Goal: Task Accomplishment & Management: Manage account settings

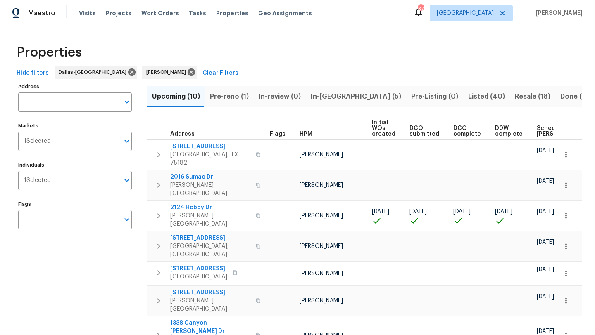
scroll to position [0, 91]
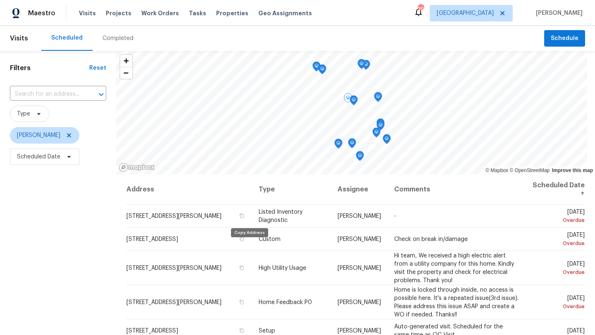
scroll to position [268, 0]
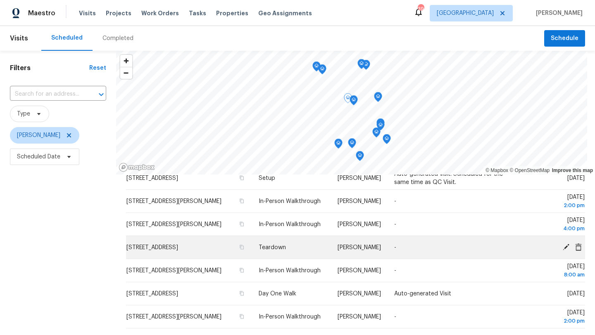
click at [566, 245] on icon at bounding box center [565, 247] width 7 height 7
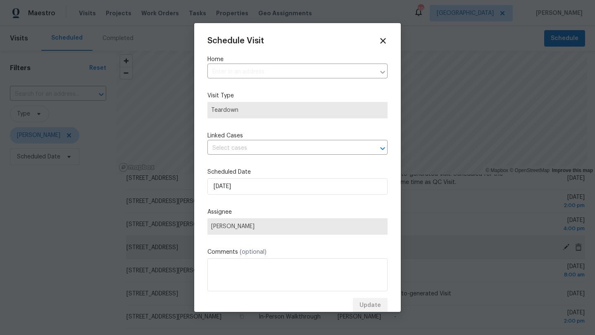
type input "5103 Whitehaven Dr, Garland, TX 75043"
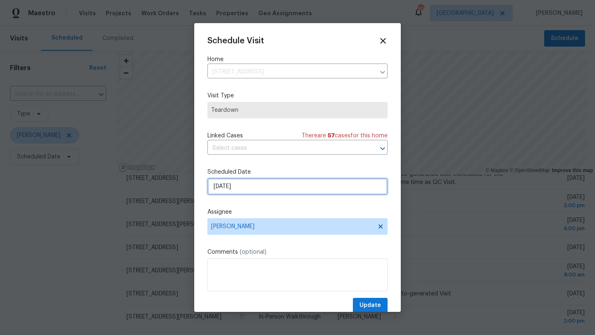
click at [232, 187] on input "8/14/2025" at bounding box center [297, 186] width 180 height 17
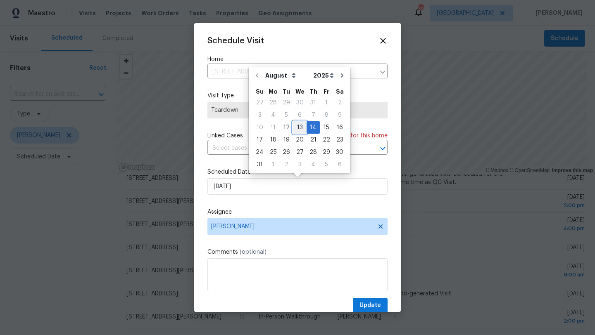
click at [295, 127] on div "13" at bounding box center [300, 128] width 14 height 12
type input "8/13/2025"
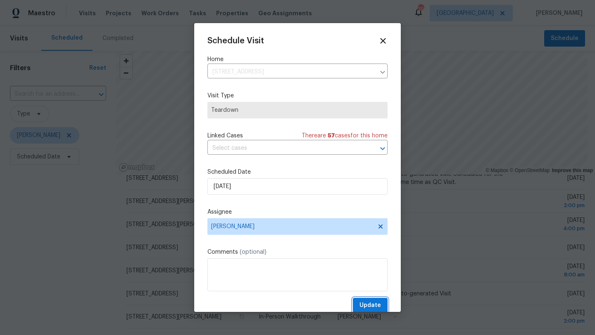
click at [364, 304] on span "Update" at bounding box center [369, 306] width 21 height 10
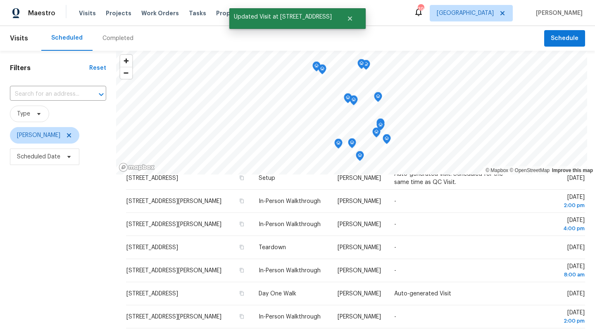
scroll to position [107, 0]
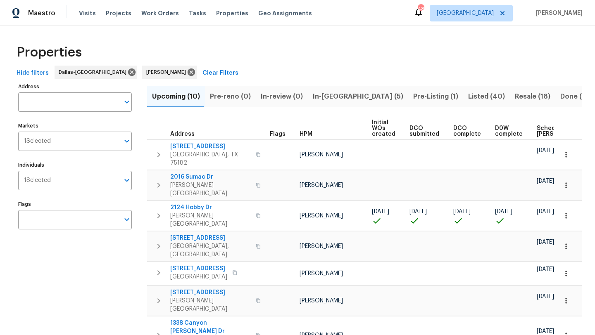
click at [321, 95] on span "In-reno (5)" at bounding box center [358, 97] width 90 height 12
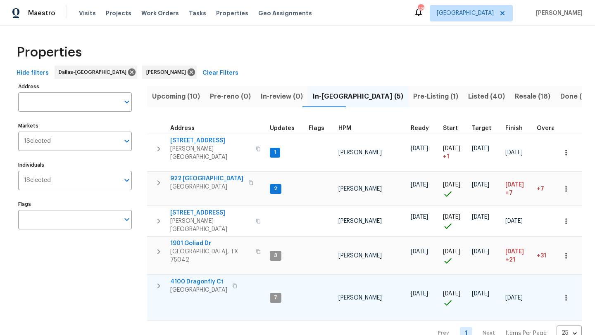
click at [216, 278] on span "4100 Dragonfly Ct" at bounding box center [198, 282] width 57 height 8
click at [201, 278] on span "4100 Dragonfly Ct" at bounding box center [198, 282] width 57 height 8
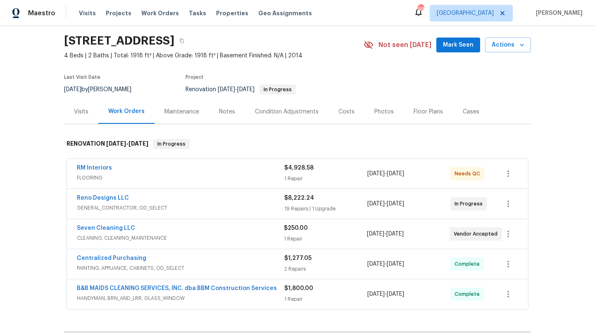
scroll to position [31, 0]
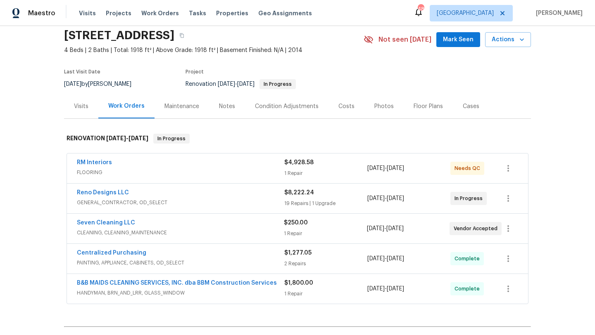
click at [246, 167] on div "RM Interiors" at bounding box center [180, 164] width 207 height 10
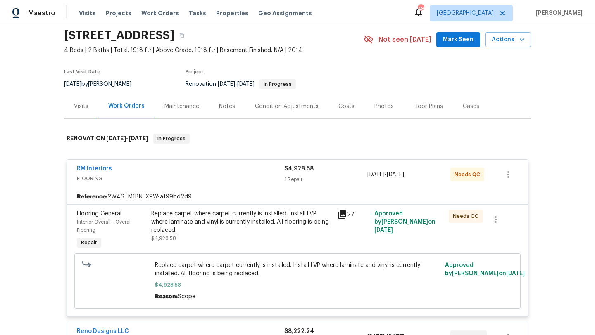
click at [266, 219] on div "Replace carpet where carpet currently is installed. Install LVP where laminate …" at bounding box center [241, 222] width 181 height 25
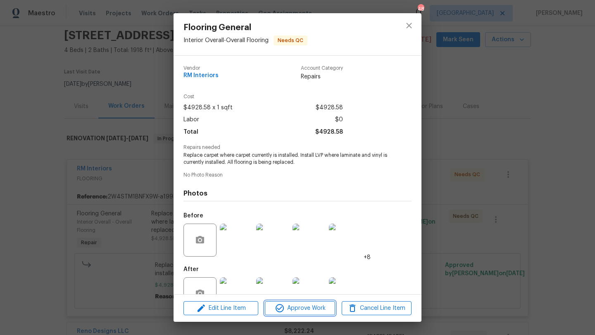
click at [294, 308] on span "Approve Work" at bounding box center [299, 308] width 65 height 10
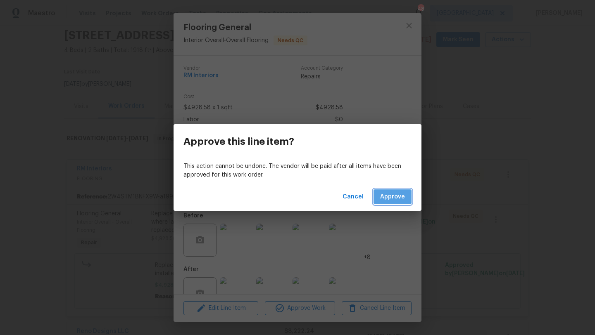
click at [391, 194] on span "Approve" at bounding box center [392, 197] width 25 height 10
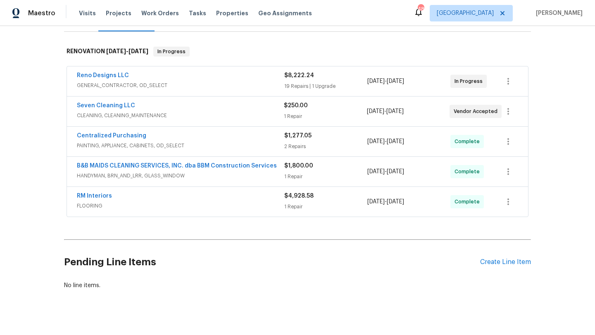
scroll to position [119, 0]
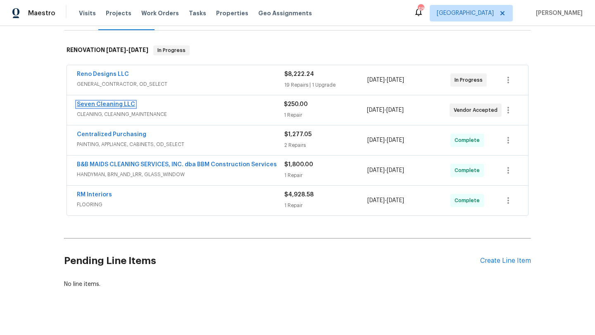
click at [122, 104] on link "Seven Cleaning LLC" at bounding box center [106, 105] width 58 height 6
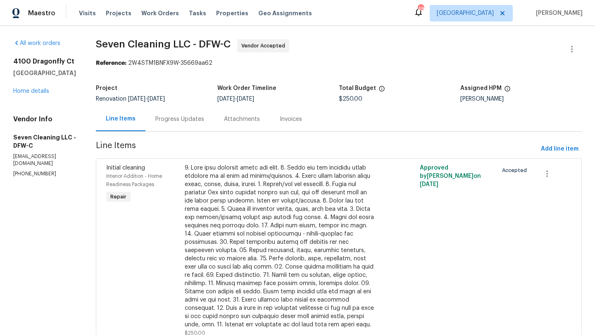
click at [180, 120] on div "Progress Updates" at bounding box center [179, 119] width 49 height 8
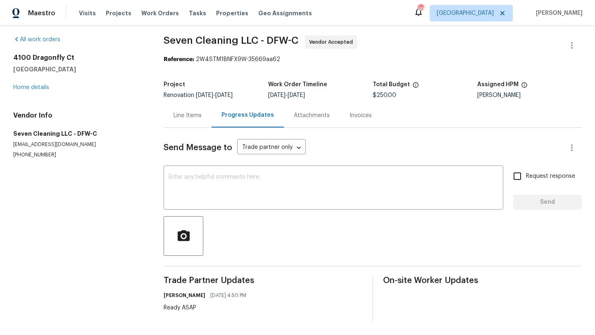
scroll to position [3, 0]
click at [202, 171] on div "x ​" at bounding box center [332, 189] width 339 height 42
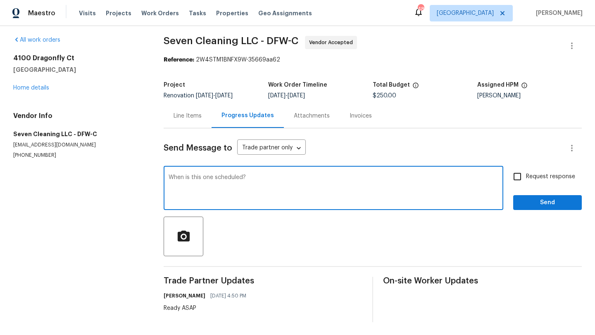
type textarea "When is this one scheduled?"
click at [520, 174] on input "Request response" at bounding box center [516, 176] width 17 height 17
checkbox input "true"
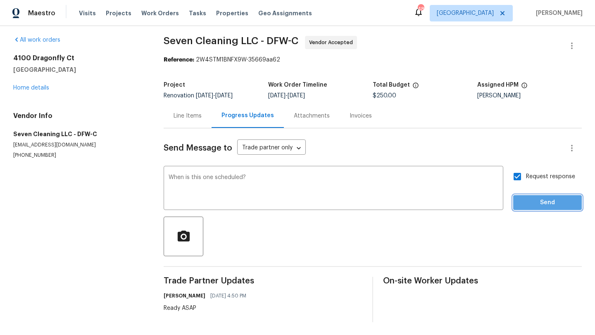
click at [535, 205] on span "Send" at bounding box center [546, 203] width 55 height 10
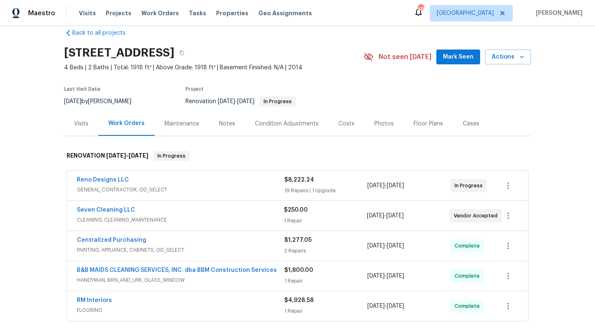
scroll to position [14, 0]
click at [156, 187] on span "GENERAL_CONTRACTOR, OD_SELECT" at bounding box center [180, 189] width 207 height 8
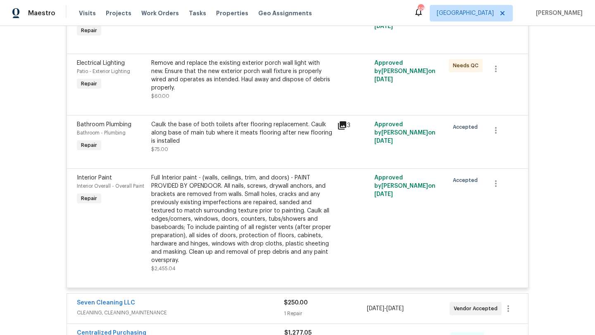
scroll to position [1395, 0]
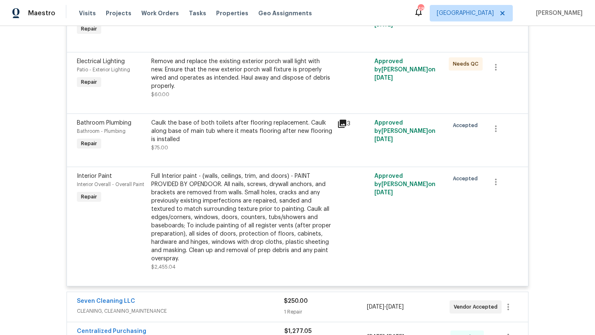
click at [235, 221] on div "Full Interior paint - (walls, ceilings, trim, and doors) - PAINT PROVIDED BY OP…" at bounding box center [241, 217] width 181 height 91
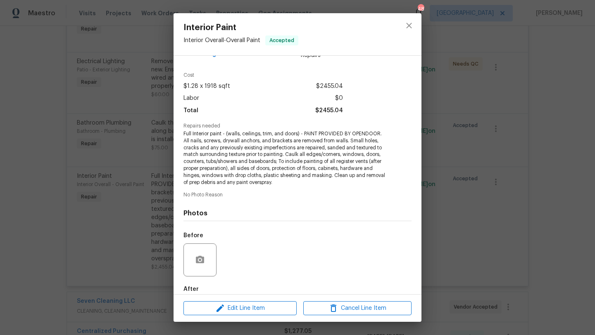
scroll to position [0, 0]
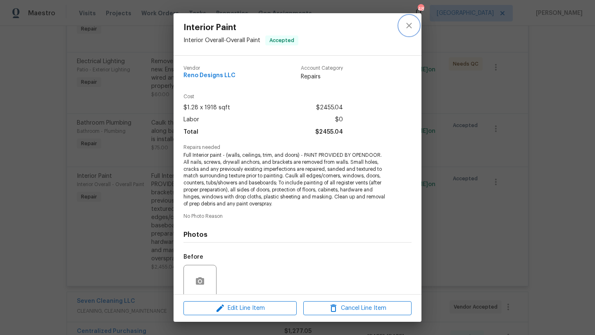
click at [403, 28] on button "close" at bounding box center [409, 26] width 20 height 20
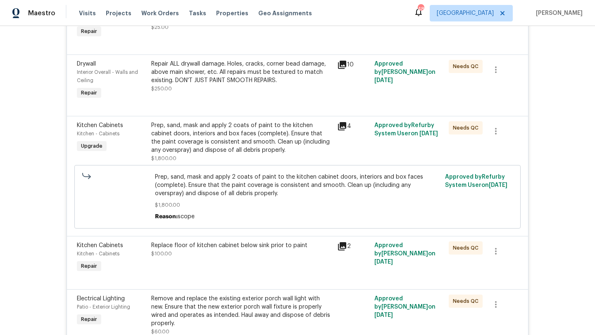
scroll to position [1137, 0]
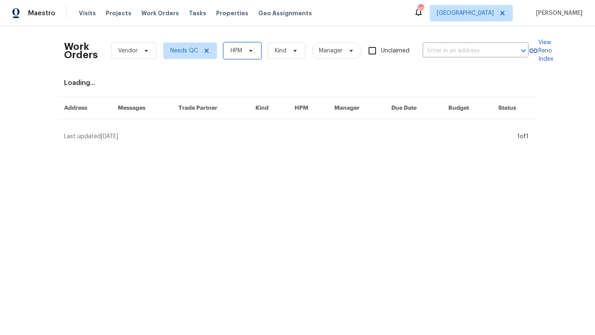
click at [252, 54] on span "HPM" at bounding box center [242, 51] width 38 height 17
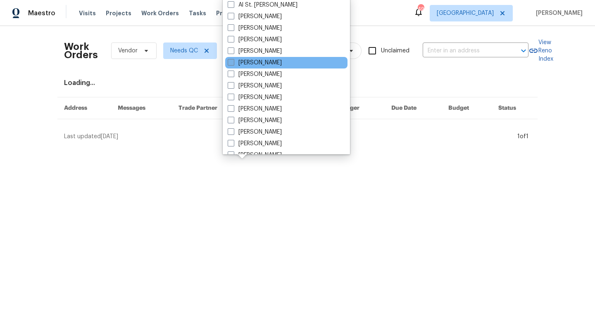
click at [253, 64] on label "[PERSON_NAME]" at bounding box center [254, 63] width 54 height 8
click at [233, 64] on input "[PERSON_NAME]" at bounding box center [229, 61] width 5 height 5
checkbox input "true"
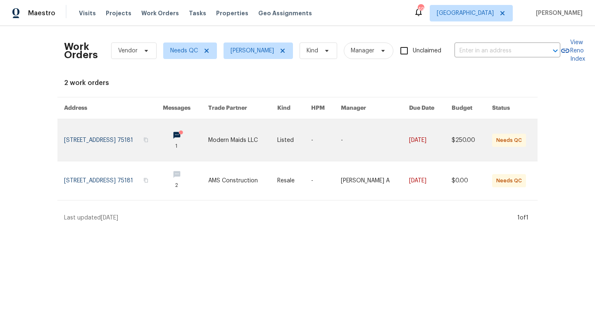
click at [145, 137] on link at bounding box center [113, 140] width 99 height 42
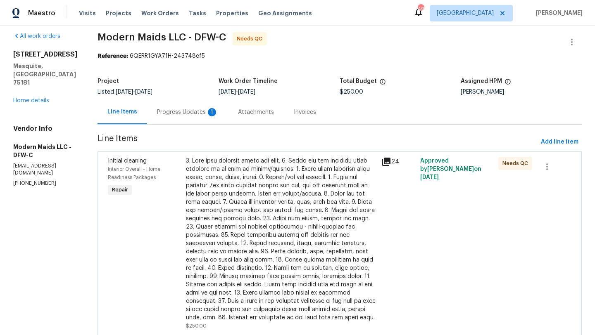
scroll to position [5, 0]
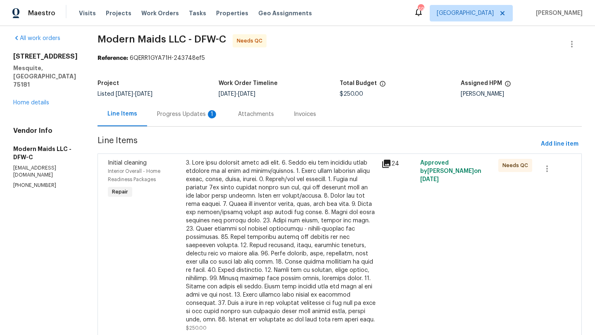
click at [204, 111] on div "Progress Updates 1" at bounding box center [187, 114] width 61 height 8
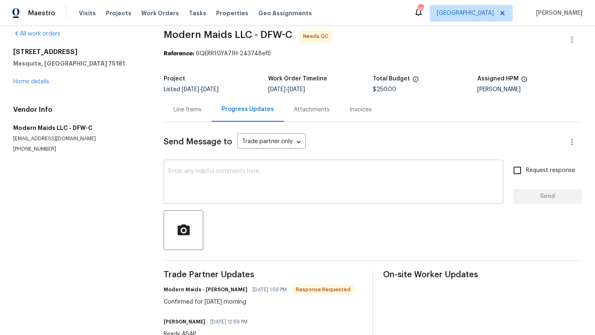
scroll to position [11, 0]
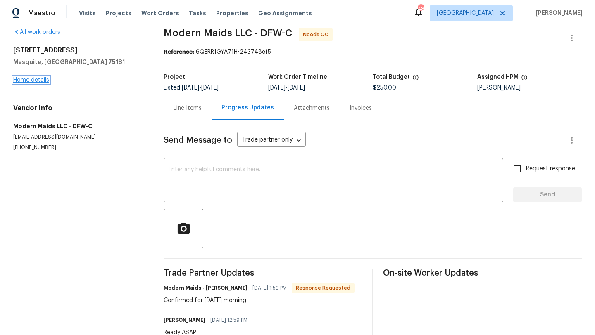
click at [40, 78] on link "Home details" at bounding box center [31, 80] width 36 height 6
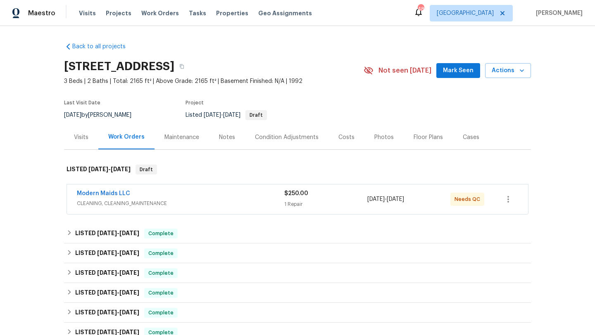
click at [207, 198] on div "Modern Maids LLC" at bounding box center [180, 195] width 207 height 10
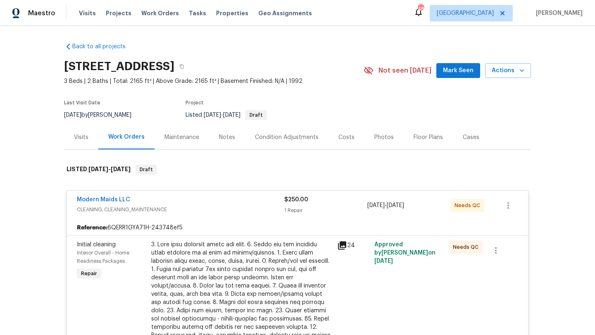
click at [270, 294] on div at bounding box center [241, 332] width 181 height 182
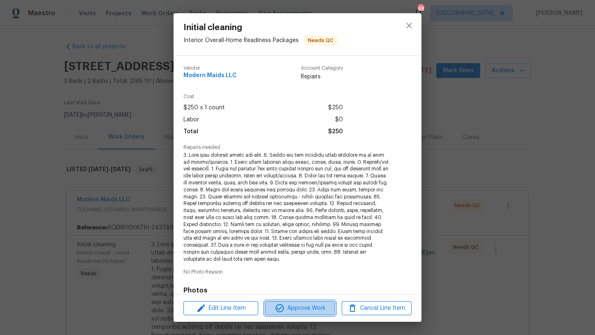
click at [291, 306] on span "Approve Work" at bounding box center [299, 308] width 65 height 10
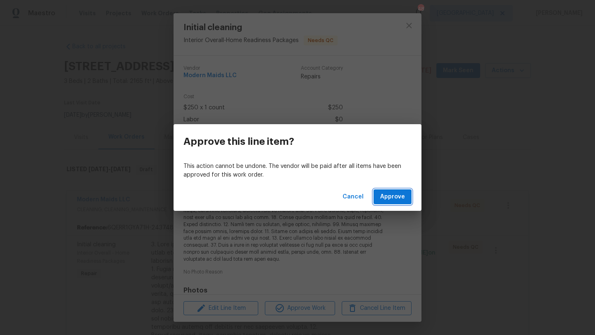
click at [398, 204] on button "Approve" at bounding box center [392, 197] width 38 height 15
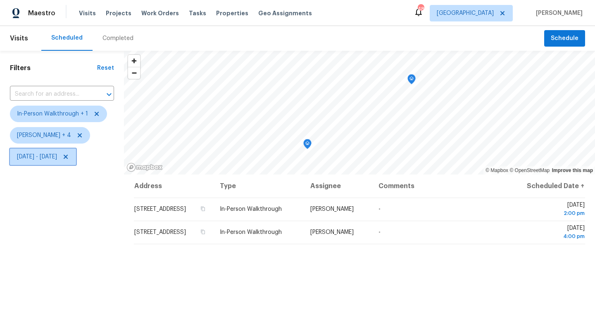
click at [57, 153] on span "[DATE] - [DATE]" at bounding box center [37, 157] width 40 height 8
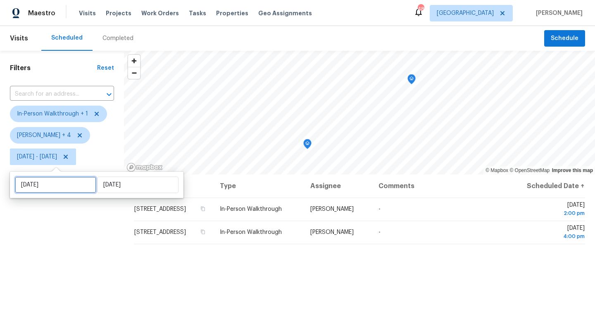
click at [68, 180] on input "[DATE]" at bounding box center [55, 185] width 81 height 17
select select "7"
select select "2025"
select select "8"
select select "2025"
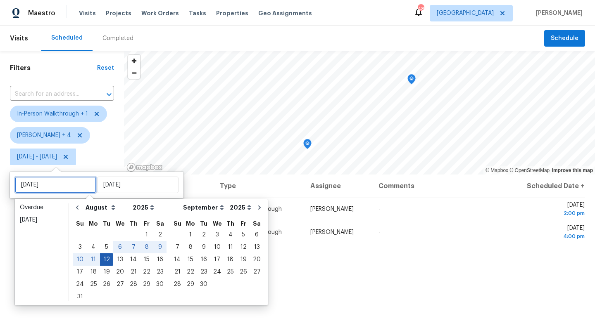
type input "Tue, Aug 05"
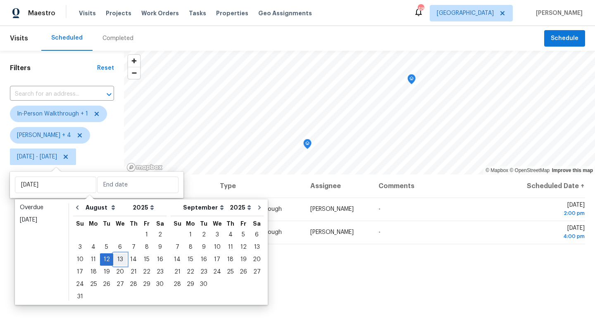
click at [117, 258] on div "13" at bounding box center [120, 260] width 14 height 12
type input "[DATE]"
type input "Tue, Aug 12"
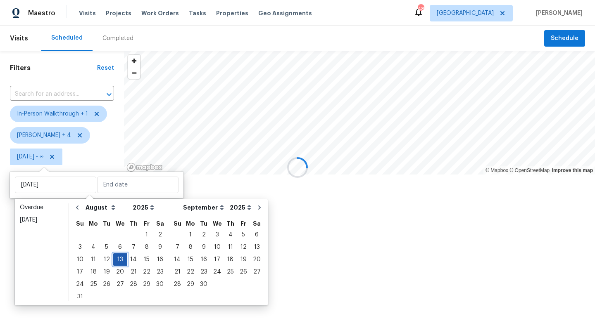
click at [117, 258] on div "13" at bounding box center [120, 260] width 14 height 12
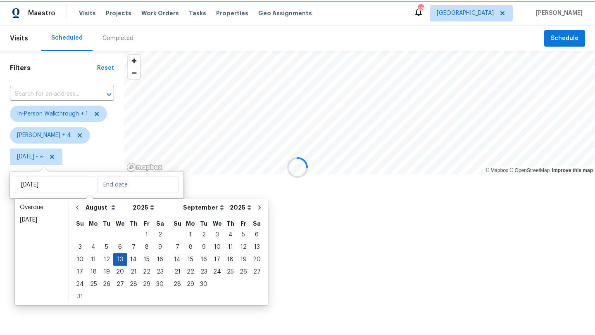
type input "[DATE]"
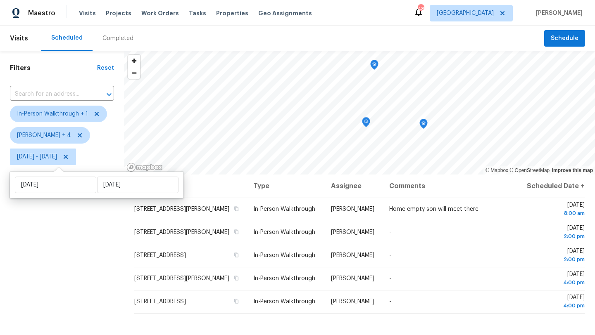
click at [79, 259] on div "Filters Reset ​ In-Person Walkthrough + 1 Alicia Anices + 4 Wed, Aug 13 - Wed, …" at bounding box center [62, 247] width 124 height 392
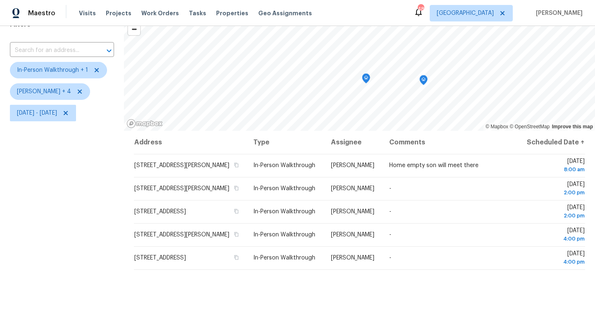
scroll to position [43, 0]
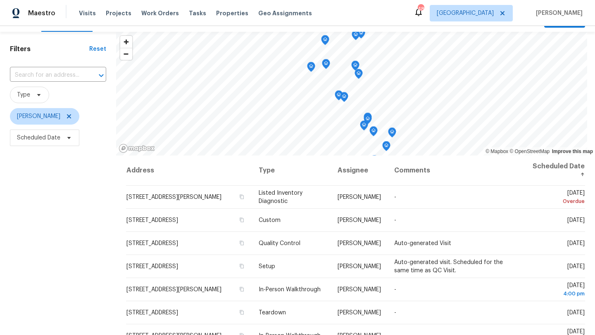
scroll to position [17, 0]
